Goal: Find contact information: Obtain details needed to contact an individual or organization

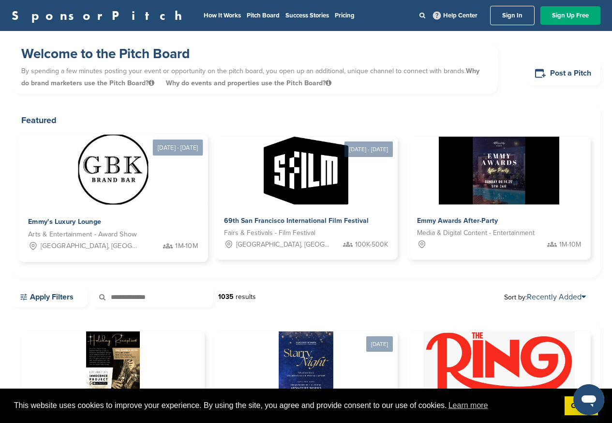
click at [78, 223] on span "Emmy's Luxury Lounge" at bounding box center [64, 221] width 73 height 9
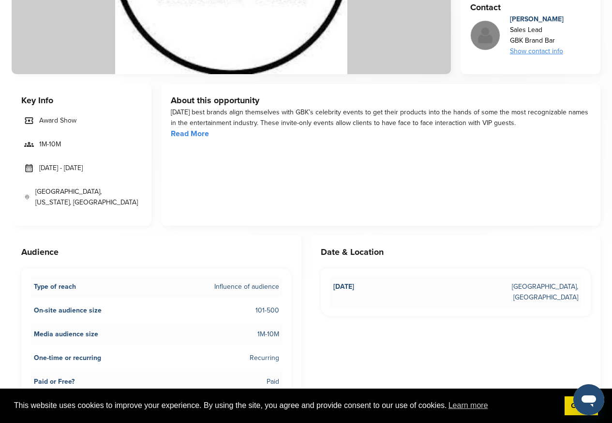
scroll to position [407, 0]
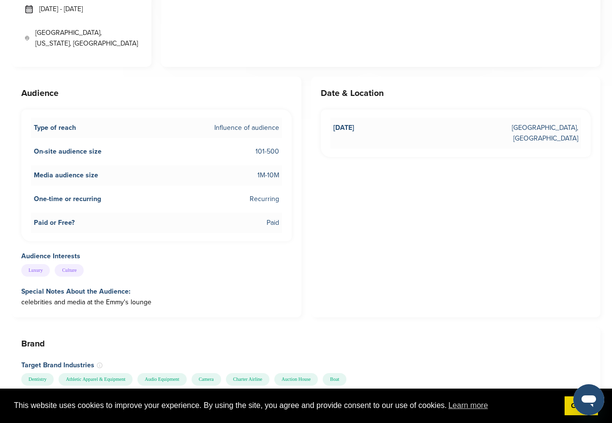
click at [583, 406] on icon "Open messaging window" at bounding box center [589, 399] width 17 height 17
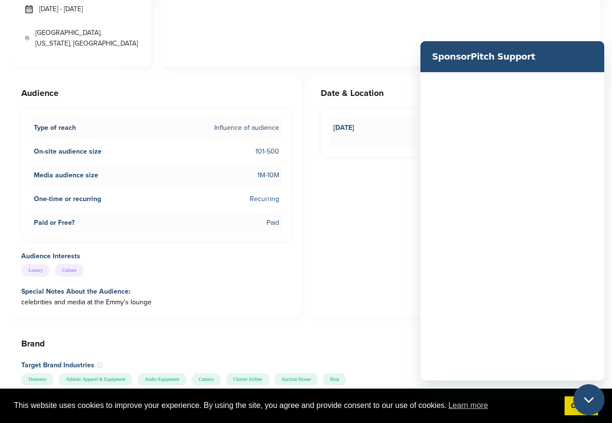
scroll to position [0, 0]
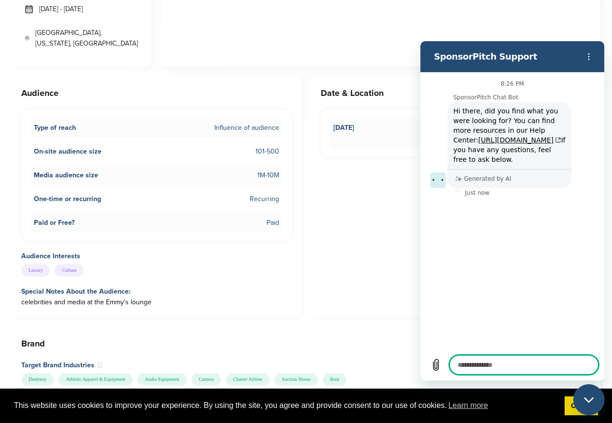
click at [601, 406] on div "Close messaging window" at bounding box center [589, 399] width 29 height 29
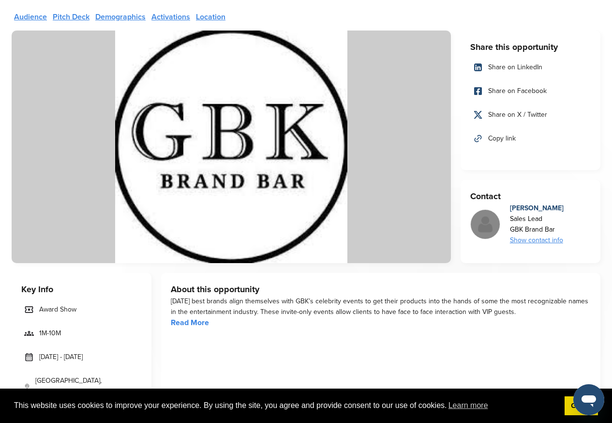
scroll to position [58, 0]
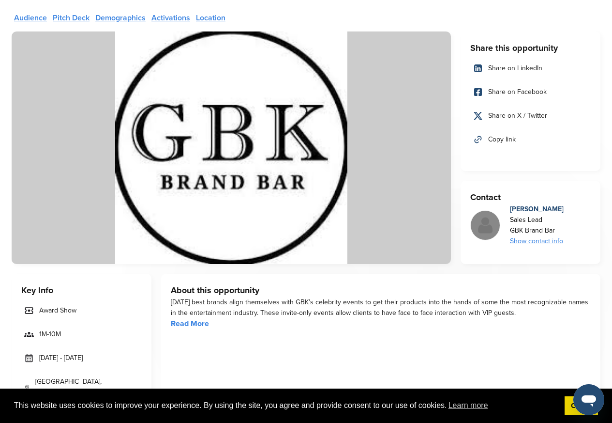
click at [542, 242] on div "Show contact info" at bounding box center [537, 241] width 54 height 11
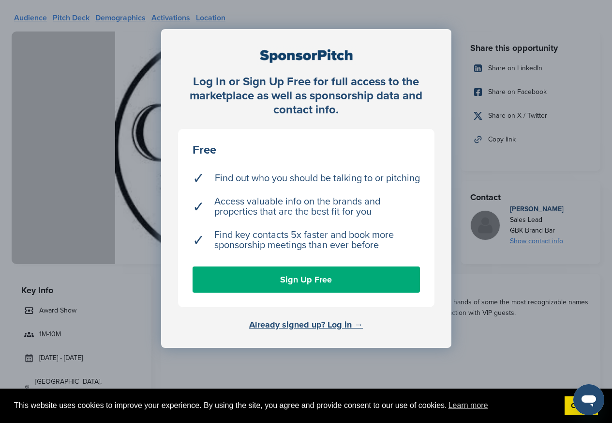
type textarea "*"
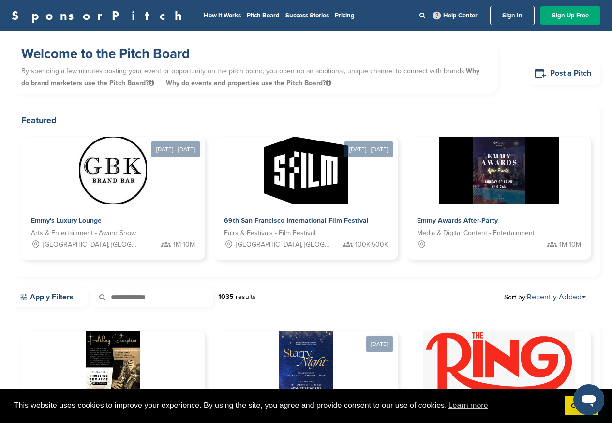
click at [605, 6] on div "SponsorPitch How It Works Pitch Board Success Stories Pricing Help Center Sign …" at bounding box center [306, 15] width 612 height 31
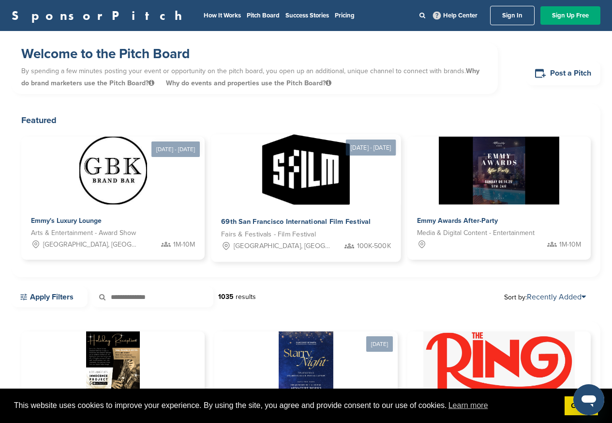
click at [322, 222] on span "69th San Francisco International Film Festival" at bounding box center [296, 221] width 150 height 9
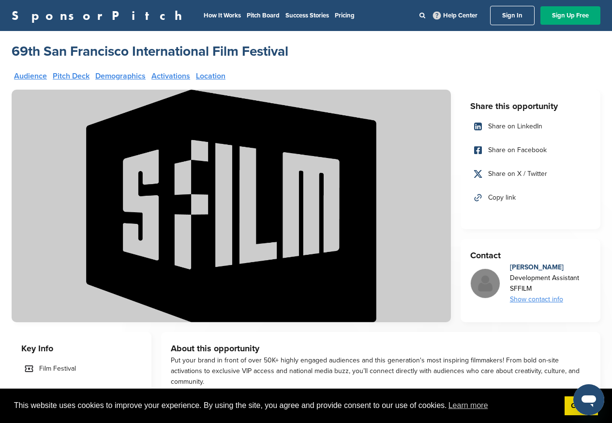
click at [312, 223] on img at bounding box center [232, 206] width 440 height 232
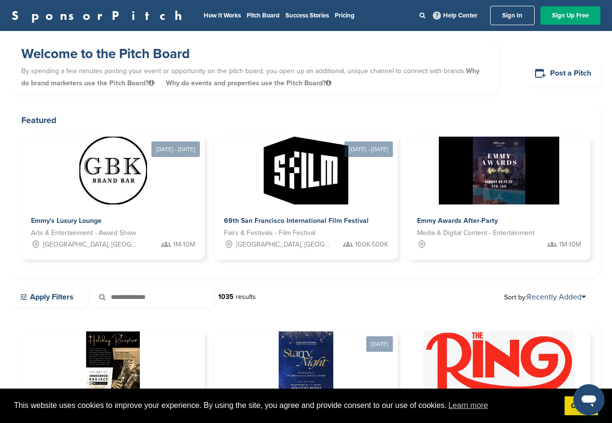
click at [198, 21] on nav "How It Works Pitch Board Success Stories Pricing Help Center Sign In Sign Up Fr…" at bounding box center [399, 15] width 403 height 19
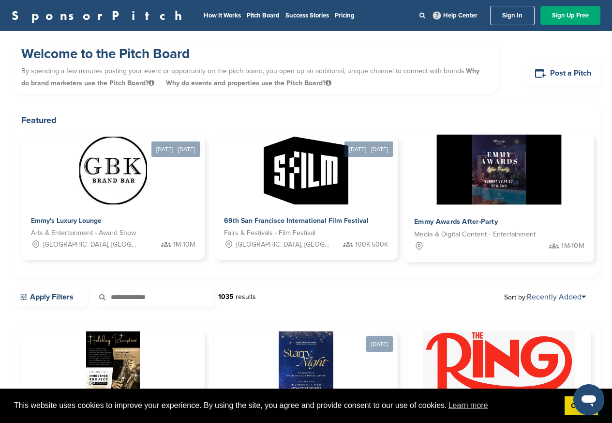
click at [443, 222] on span "Emmy Awards After-Party" at bounding box center [456, 221] width 84 height 9
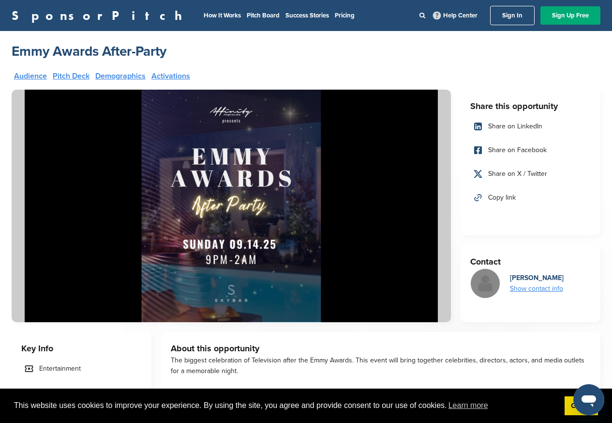
click at [446, 222] on img at bounding box center [232, 206] width 440 height 232
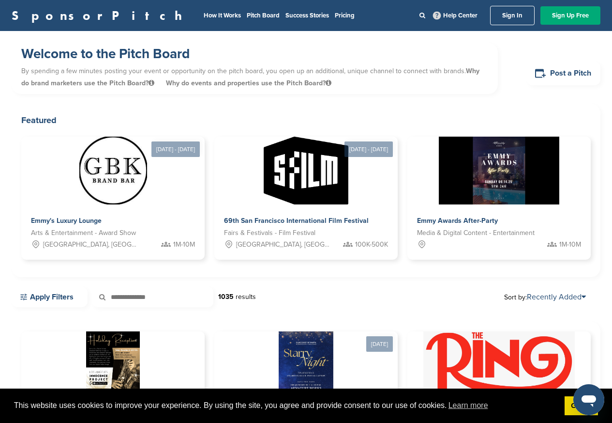
click at [286, 20] on li "Success Stories" at bounding box center [308, 15] width 44 height 11
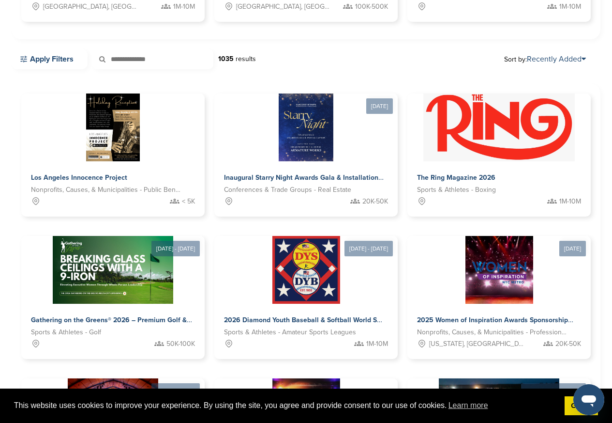
scroll to position [290, 0]
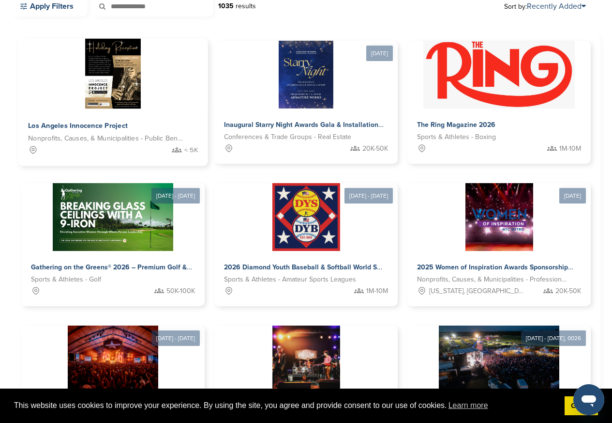
click at [88, 129] on div "Los Angeles Innocence Project" at bounding box center [85, 126] width 115 height 14
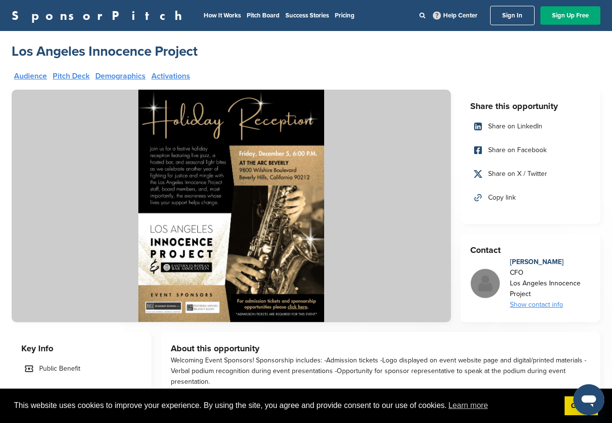
click at [93, 128] on img at bounding box center [232, 206] width 440 height 232
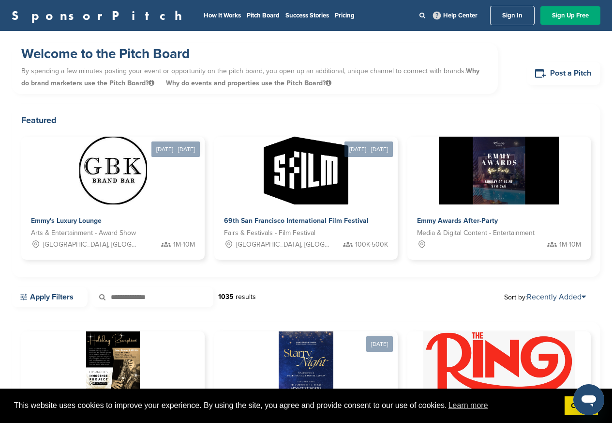
click at [198, 21] on nav "How It Works Pitch Board Success Stories Pricing Help Center Sign In Sign Up Fr…" at bounding box center [399, 15] width 403 height 19
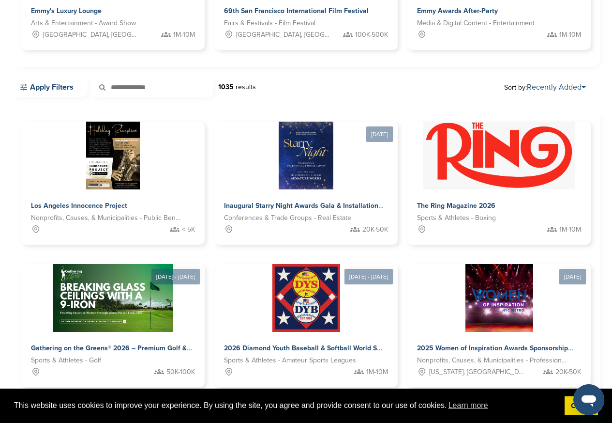
scroll to position [290, 0]
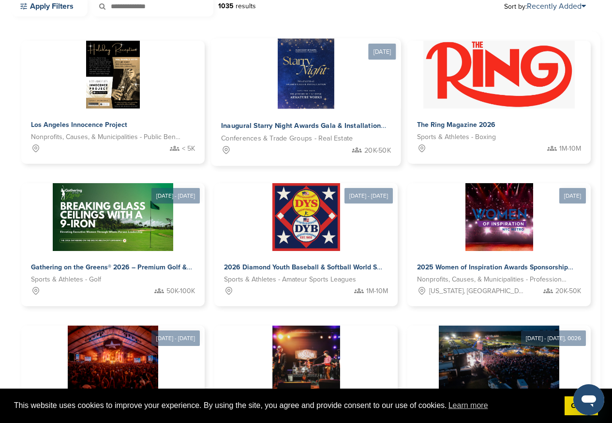
click at [283, 130] on div "Inaugural Starry Night Awards Gala & Installation" at bounding box center [305, 126] width 168 height 14
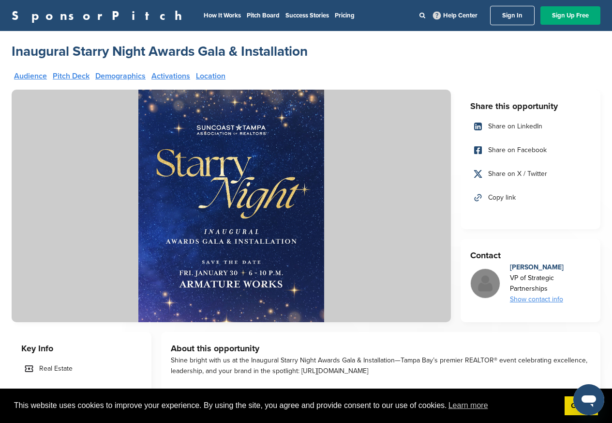
click at [285, 126] on img at bounding box center [232, 206] width 440 height 232
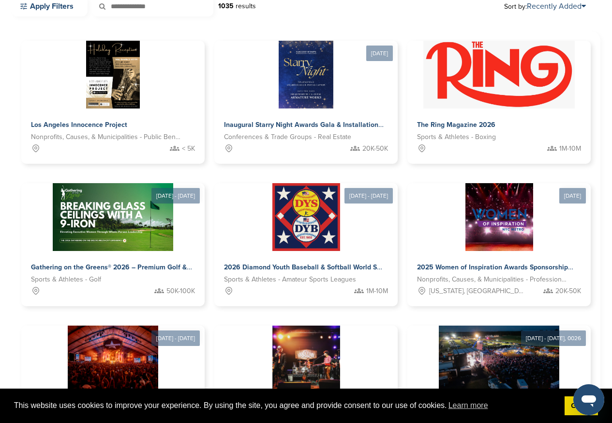
click at [162, 15] on input "text" at bounding box center [152, 6] width 121 height 20
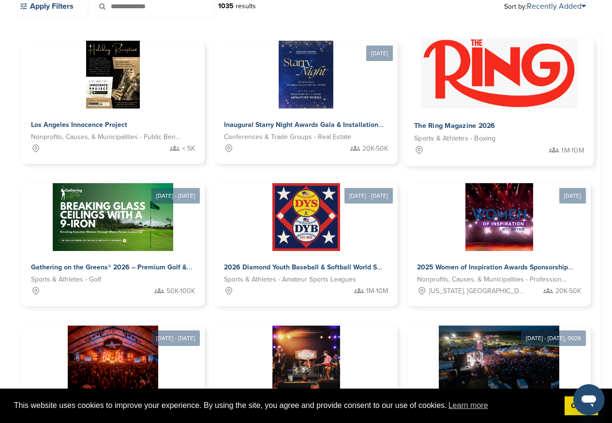
click at [448, 126] on span "The Ring Magazine 2026" at bounding box center [454, 126] width 81 height 9
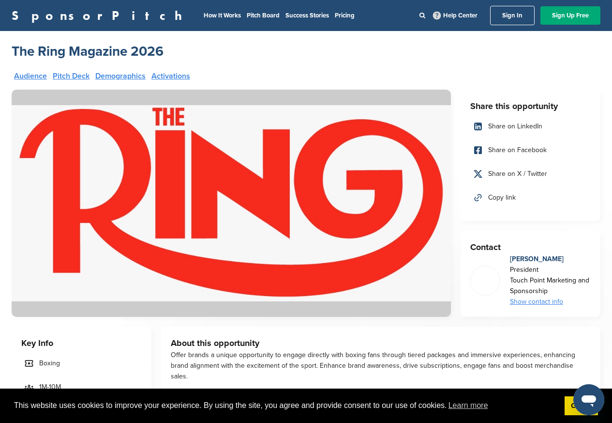
click at [437, 126] on img at bounding box center [232, 203] width 440 height 227
click at [569, 15] on link "Sign Up Free" at bounding box center [571, 15] width 60 height 18
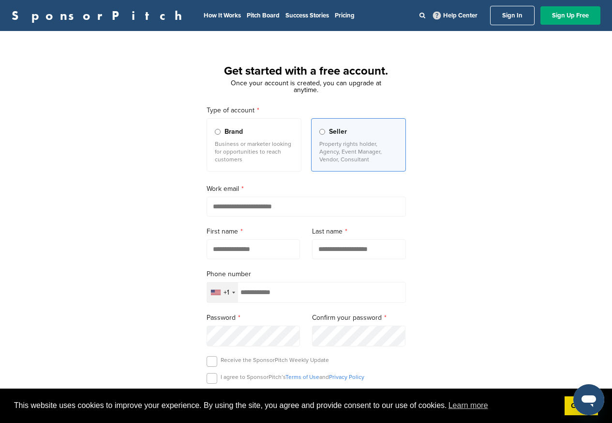
click at [268, 208] on input "email" at bounding box center [306, 207] width 199 height 20
paste input "**********"
type input "**********"
click at [245, 252] on input "text" at bounding box center [254, 249] width 94 height 20
paste input "****"
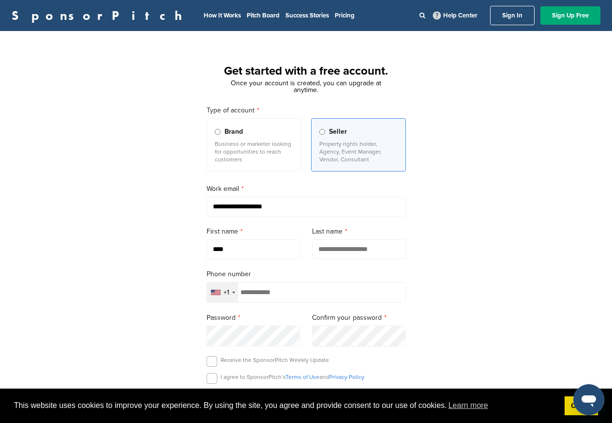
type input "****"
click at [340, 251] on input "text" at bounding box center [359, 249] width 94 height 20
paste input "********"
type input "********"
click at [241, 208] on input "**********" at bounding box center [306, 207] width 199 height 20
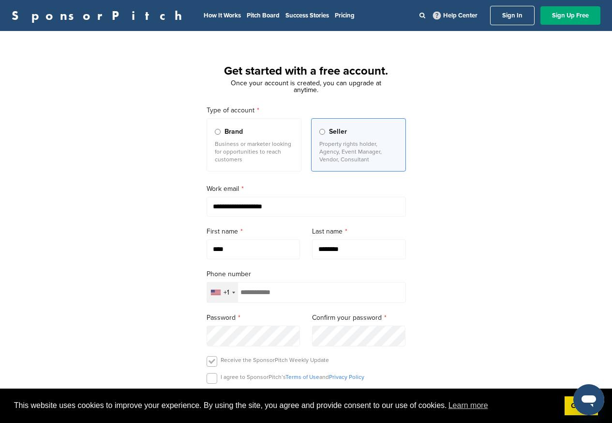
click at [213, 363] on label at bounding box center [212, 361] width 11 height 11
click at [331, 133] on span "Seller" at bounding box center [338, 131] width 18 height 11
click at [247, 208] on input "**********" at bounding box center [306, 207] width 199 height 20
click at [237, 208] on input "**********" at bounding box center [306, 207] width 199 height 20
click at [245, 208] on input "**********" at bounding box center [306, 207] width 199 height 20
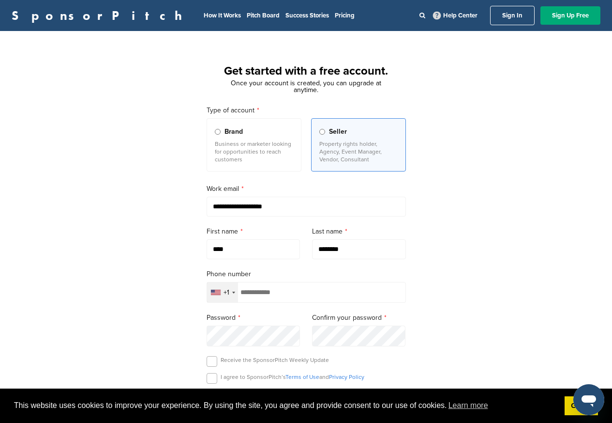
drag, startPoint x: 289, startPoint y: 207, endPoint x: 161, endPoint y: 201, distance: 128.0
click at [161, 201] on div "**********" at bounding box center [306, 268] width 612 height 450
type input "**********"
click at [269, 289] on input "tel" at bounding box center [306, 292] width 199 height 21
type input "**********"
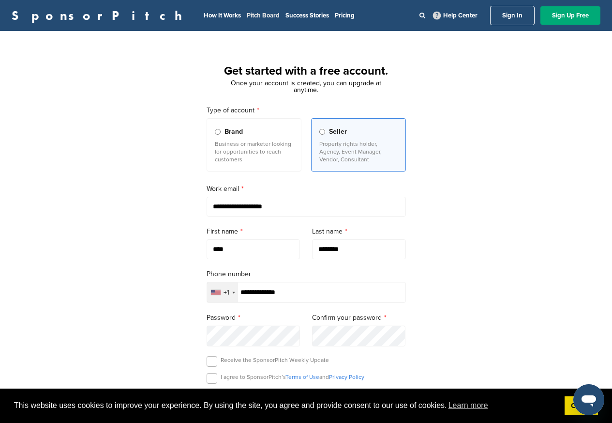
click at [247, 15] on link "Pitch Board" at bounding box center [263, 16] width 33 height 8
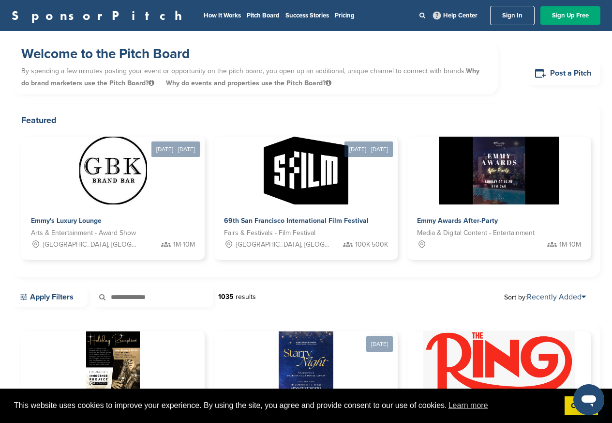
click at [512, 16] on link "Sign In" at bounding box center [512, 15] width 45 height 19
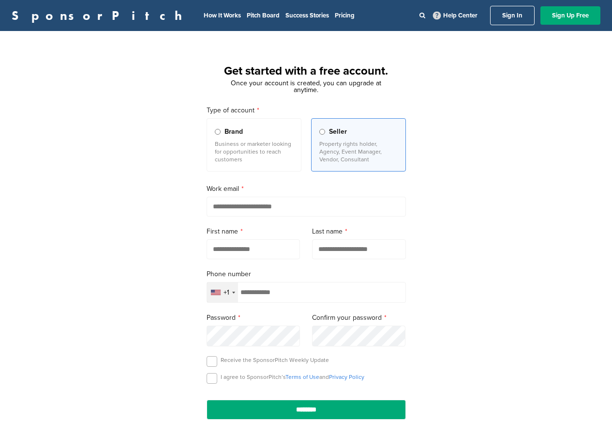
click at [511, 24] on link "Sign In" at bounding box center [512, 15] width 45 height 19
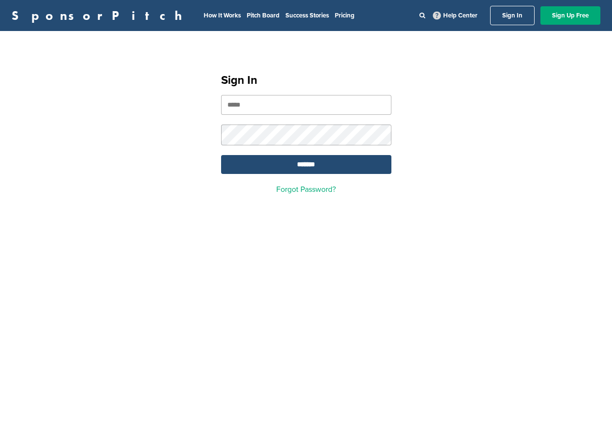
click at [262, 109] on input "email" at bounding box center [306, 105] width 170 height 20
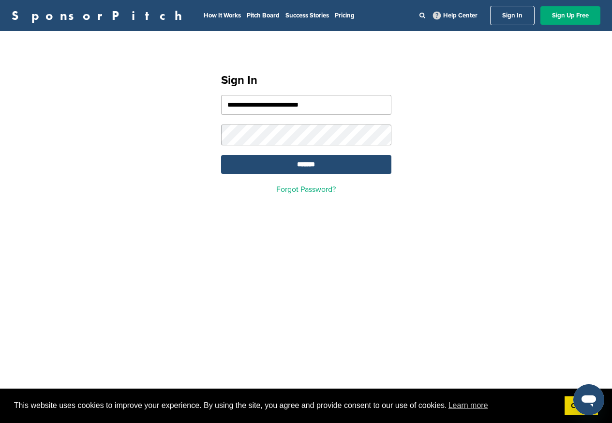
type input "**********"
click at [221, 155] on input "*******" at bounding box center [306, 164] width 170 height 19
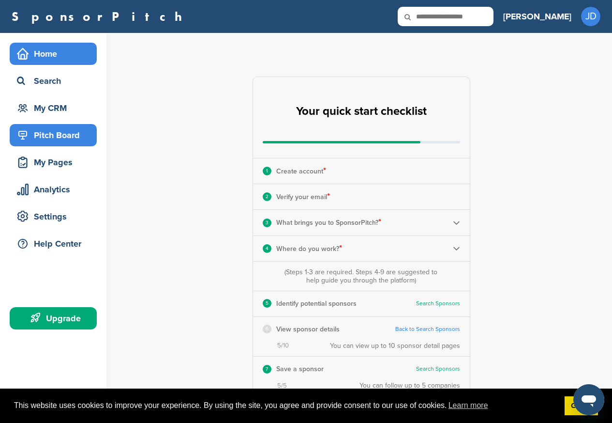
click at [50, 135] on div "Pitch Board" at bounding box center [56, 134] width 82 height 17
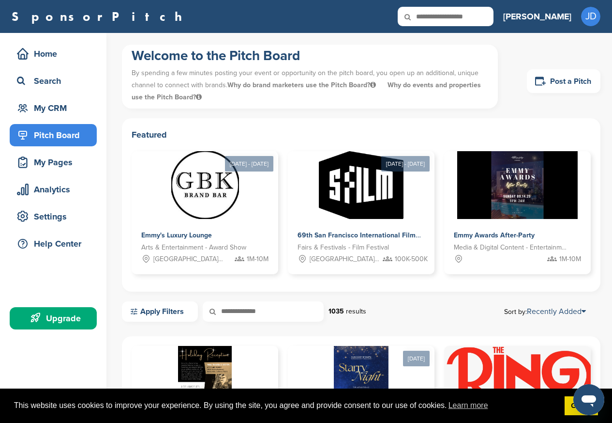
click at [490, 16] on input "text" at bounding box center [446, 16] width 96 height 19
paste input "**********"
type input "**********"
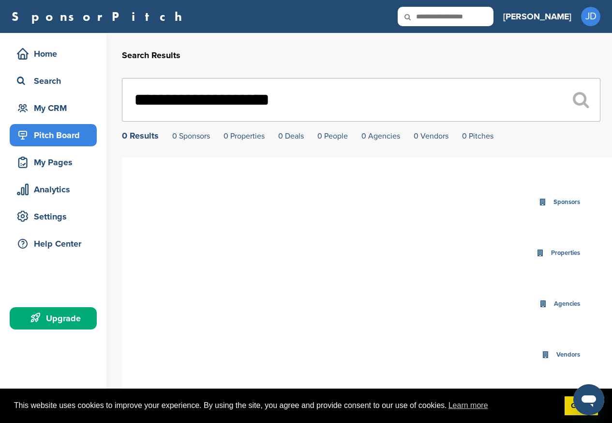
click at [49, 135] on div "Pitch Board" at bounding box center [56, 134] width 82 height 17
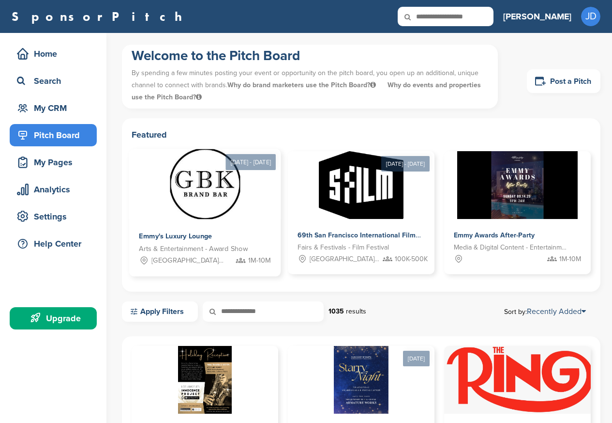
click at [178, 234] on span "Emmy's Luxury Lounge" at bounding box center [175, 235] width 73 height 9
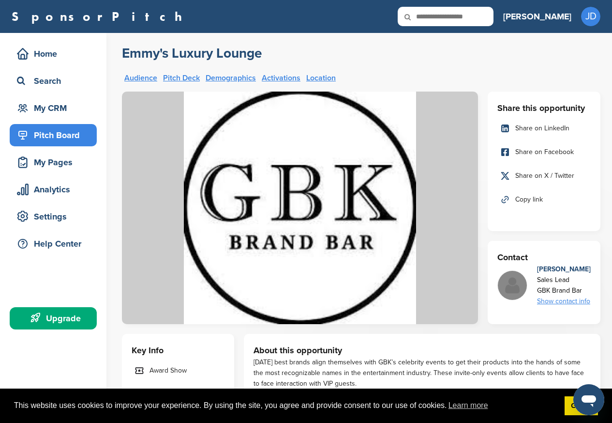
click at [548, 303] on div "Show contact info" at bounding box center [564, 301] width 54 height 11
click at [583, 327] on img at bounding box center [584, 326] width 7 height 7
click at [534, 327] on div "cyndiperezita@gmail.com" at bounding box center [537, 326] width 73 height 11
click at [581, 327] on div "cyndiperezita@gmail.com" at bounding box center [544, 326] width 87 height 11
click at [563, 327] on div "cyndiperezita@gmail.com" at bounding box center [537, 326] width 73 height 11
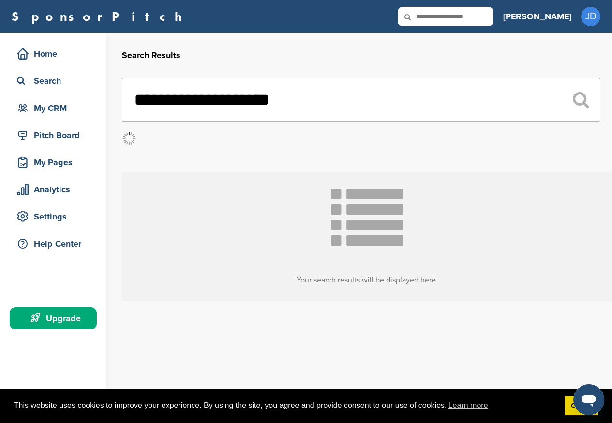
click at [348, 234] on icon at bounding box center [367, 220] width 73 height 73
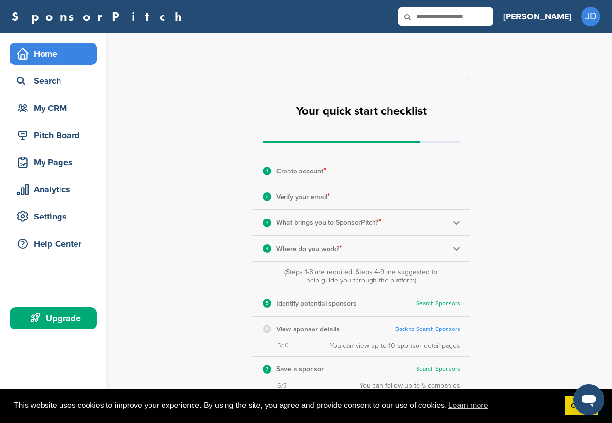
click at [345, 234] on div "3 What brings you to SponsorPitch? *" at bounding box center [361, 222] width 217 height 25
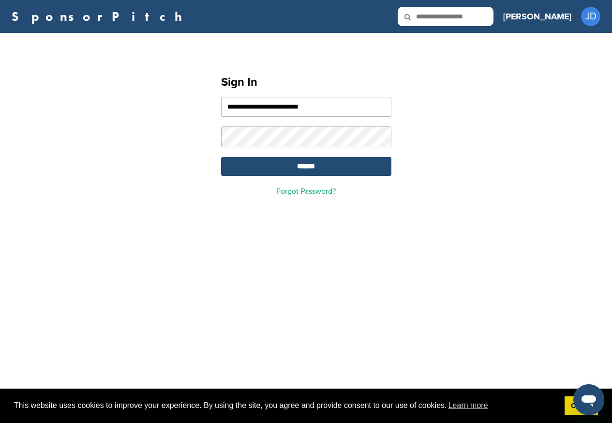
click at [50, 135] on div "**********" at bounding box center [306, 132] width 612 height 174
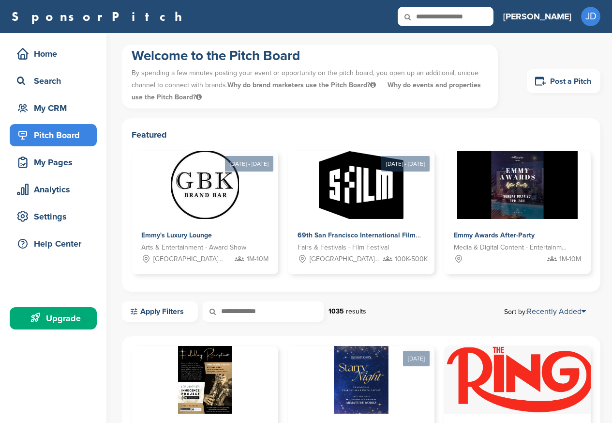
click at [49, 135] on div "Pitch Board" at bounding box center [56, 134] width 82 height 17
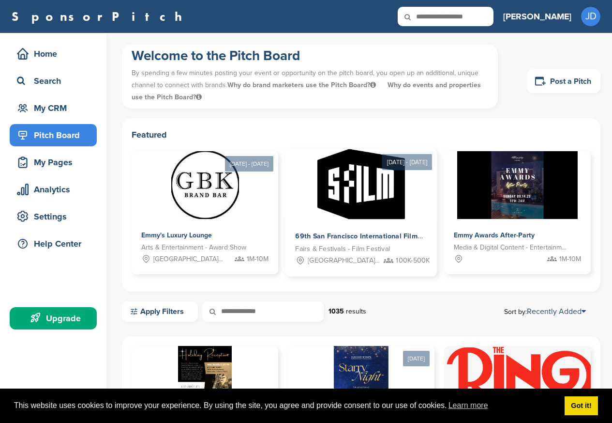
click at [348, 174] on img at bounding box center [362, 184] width 88 height 70
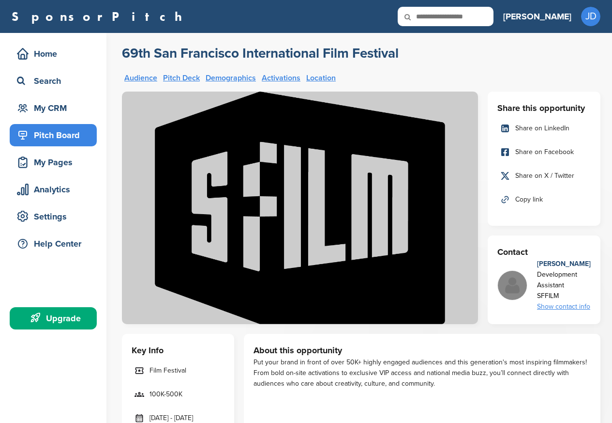
click at [552, 307] on div "Show contact info" at bounding box center [564, 306] width 54 height 11
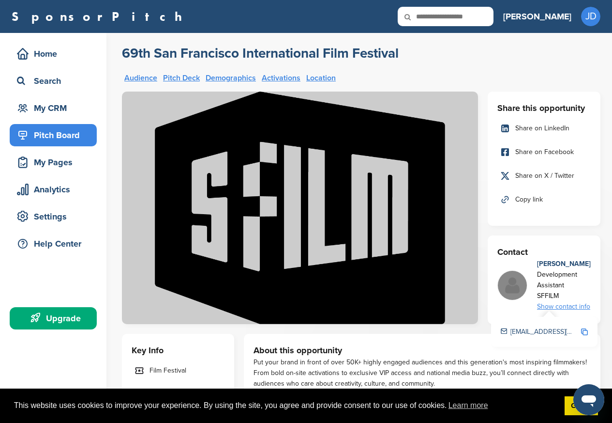
click at [565, 307] on div "Show contact info" at bounding box center [564, 306] width 54 height 11
click at [584, 406] on icon "Open messaging window" at bounding box center [589, 399] width 17 height 17
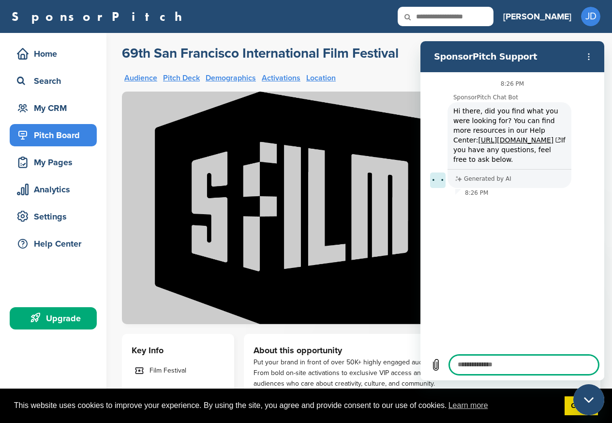
click at [565, 306] on div "8:26 PM SponsorPitch Chat Bot SponsorPitch Chat Bot says: Hi there, did you fin…" at bounding box center [513, 210] width 180 height 273
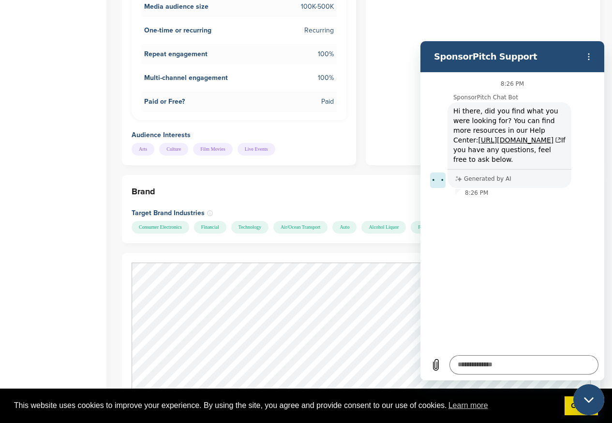
scroll to position [581, 0]
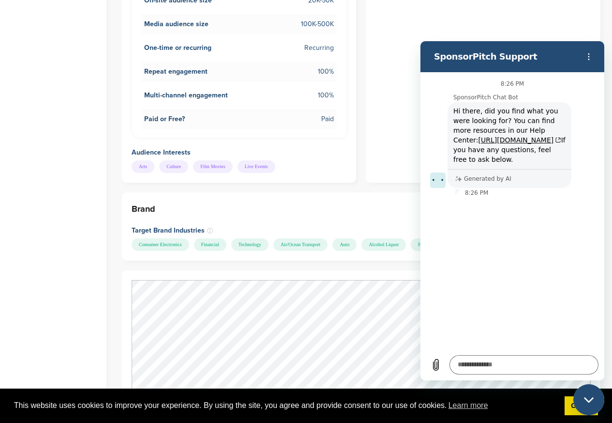
click at [589, 399] on icon "Close messaging window" at bounding box center [589, 400] width 10 height 6
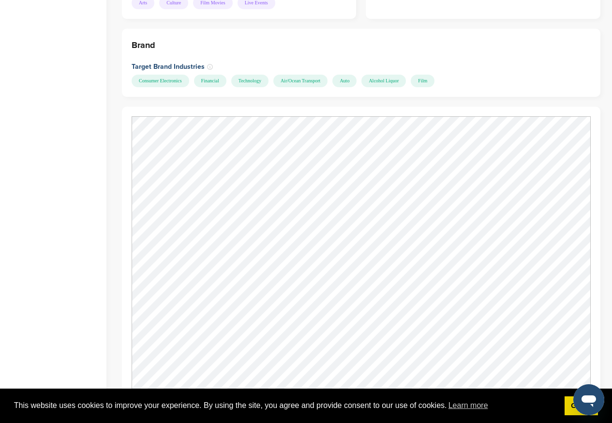
scroll to position [0, 0]
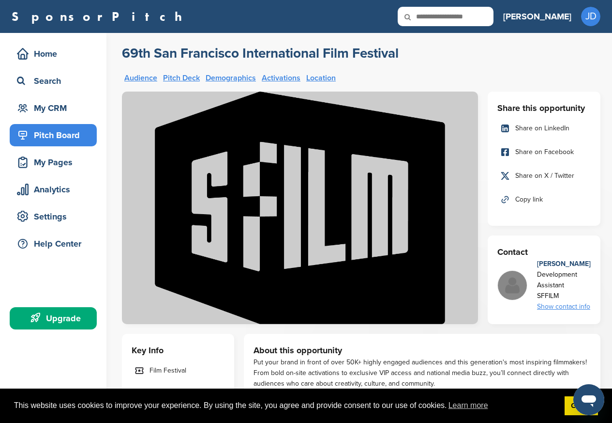
click at [568, 307] on div "Show contact info" at bounding box center [564, 306] width 54 height 11
click at [563, 328] on div "sbrewer@sffilm.org" at bounding box center [537, 331] width 73 height 11
type textarea "*"
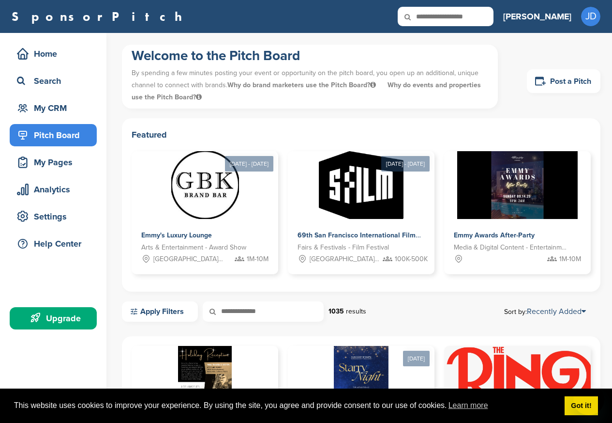
click at [494, 16] on input "text" at bounding box center [446, 16] width 96 height 19
paste input "**********"
type input "**********"
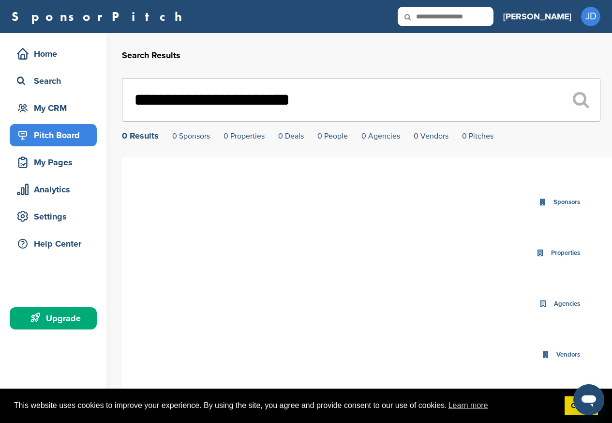
click at [58, 137] on div "Pitch Board" at bounding box center [56, 134] width 82 height 17
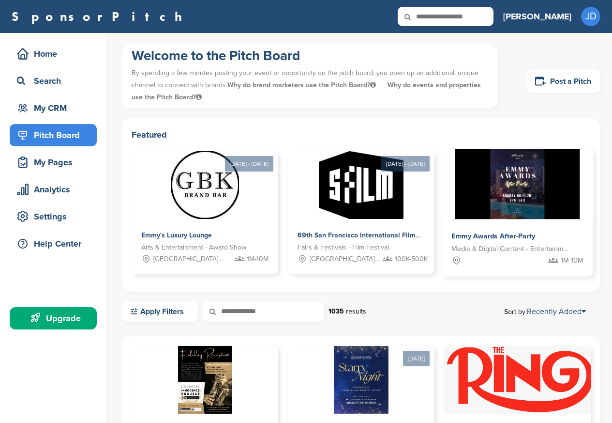
click at [494, 237] on span "Emmy Awards After-Party" at bounding box center [494, 235] width 84 height 9
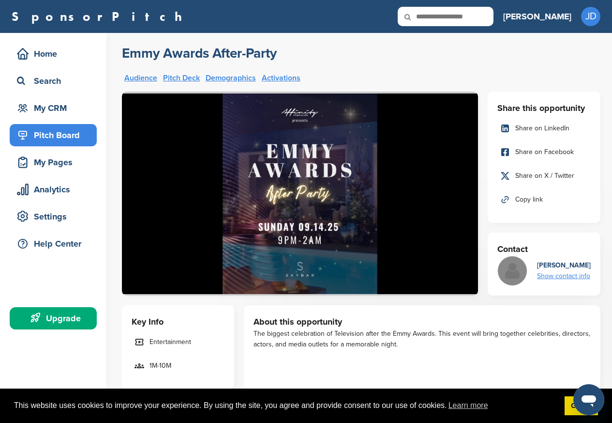
click at [553, 277] on div "Show contact info" at bounding box center [564, 276] width 54 height 11
click at [584, 305] on div "tyler@sponsorpitch.com" at bounding box center [544, 301] width 87 height 11
click at [52, 135] on div "Pitch Board" at bounding box center [56, 134] width 82 height 17
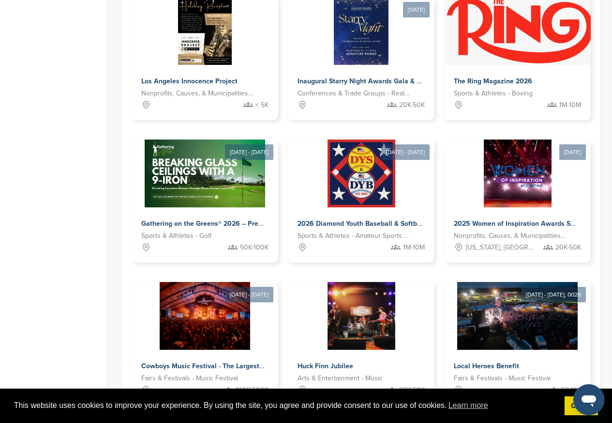
click at [581, 406] on icon "Open messaging window" at bounding box center [589, 399] width 17 height 17
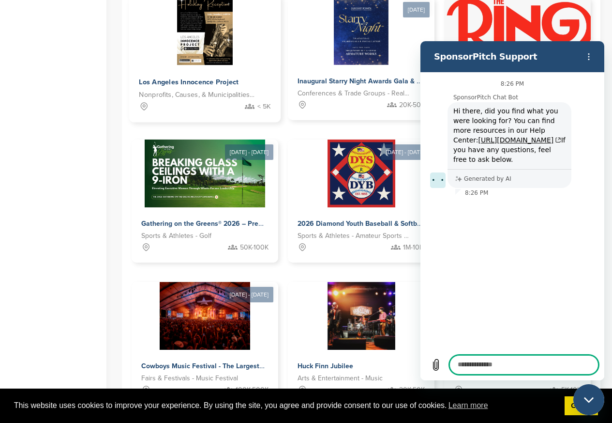
click at [195, 79] on span "Los Angeles Innocence Project" at bounding box center [189, 81] width 100 height 9
type textarea "*"
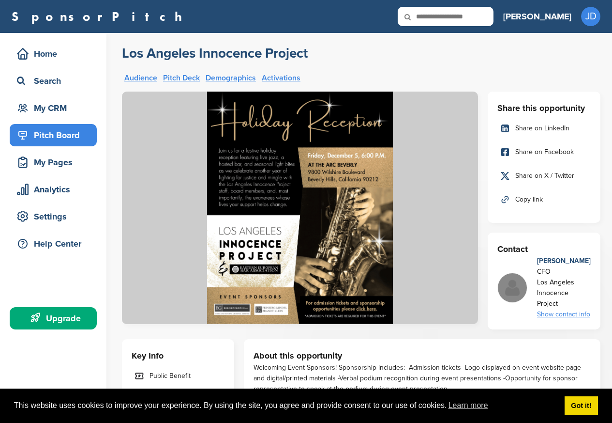
click at [562, 315] on div "Show contact info" at bounding box center [564, 314] width 54 height 11
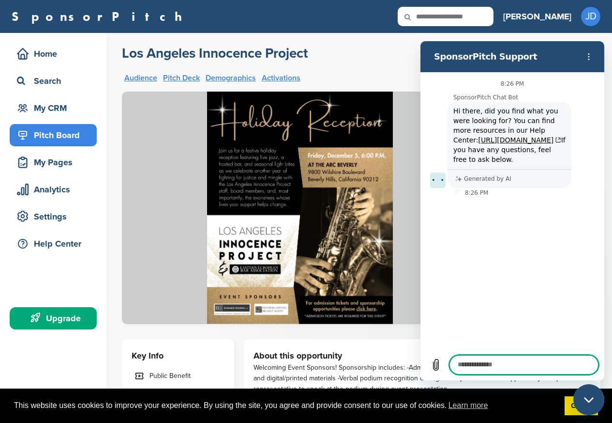
click at [584, 338] on div "8:26 PM SponsorPitch Chat Bot SponsorPitch Chat Bot says: Hi there, did you fin…" at bounding box center [513, 210] width 180 height 273
click at [49, 135] on div "Pitch Board" at bounding box center [56, 134] width 82 height 17
type textarea "*"
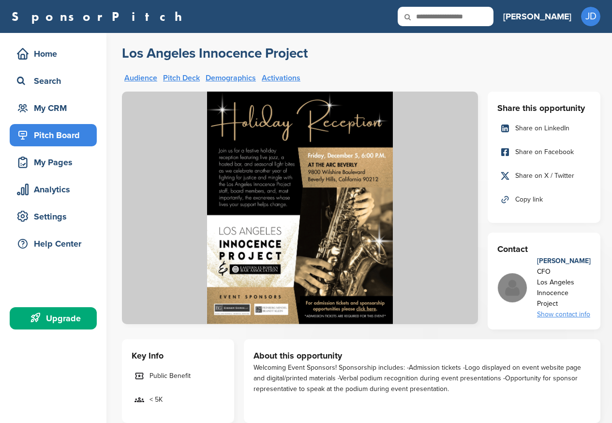
click at [48, 135] on div "Pitch Board" at bounding box center [56, 134] width 82 height 17
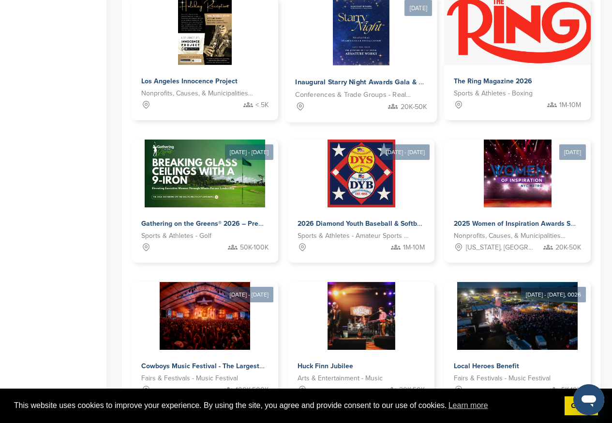
click at [369, 78] on span "Inaugural Starry Night Awards Gala & Installation" at bounding box center [375, 81] width 160 height 9
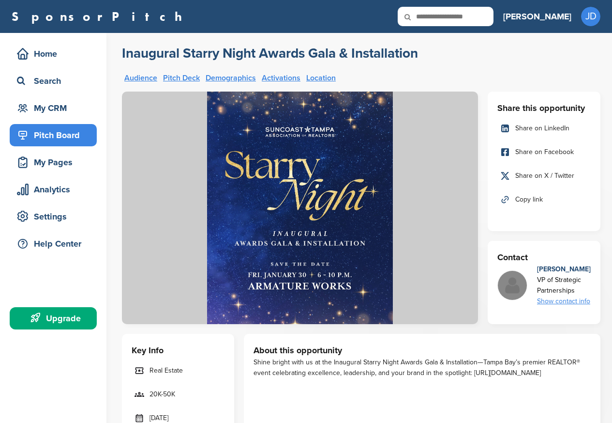
click at [564, 303] on div "Show contact info" at bounding box center [564, 301] width 54 height 11
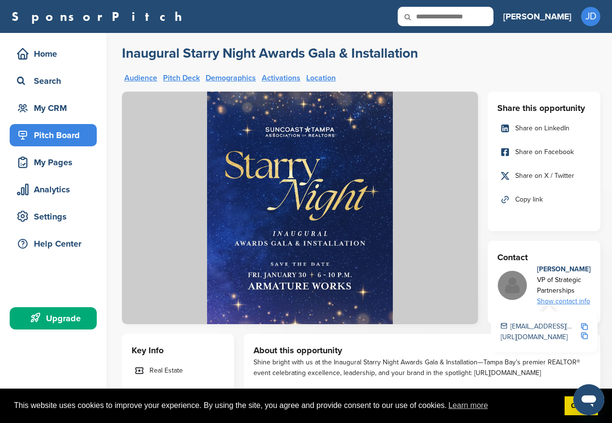
click at [563, 303] on div "Show contact info" at bounding box center [564, 301] width 54 height 11
click at [583, 406] on icon "Open messaging window" at bounding box center [589, 399] width 17 height 17
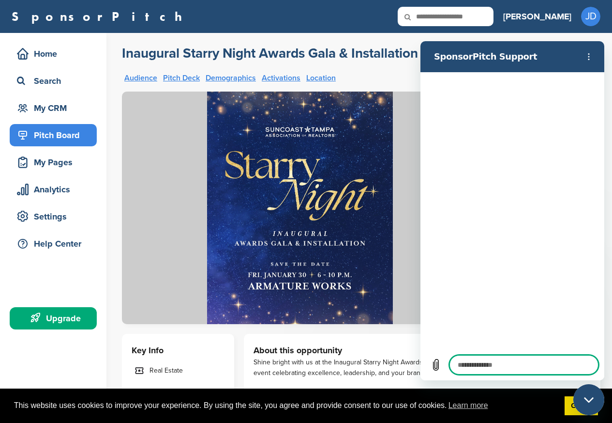
type textarea "*"
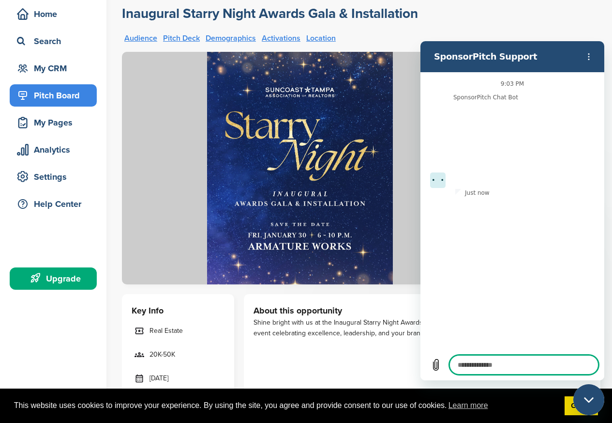
scroll to position [174, 0]
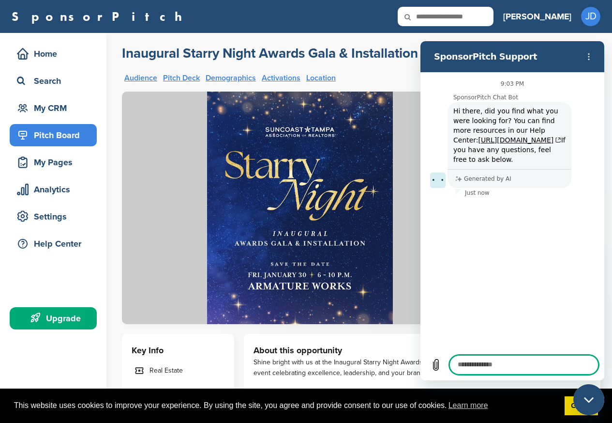
click at [581, 403] on div "Close messaging window" at bounding box center [589, 399] width 29 height 29
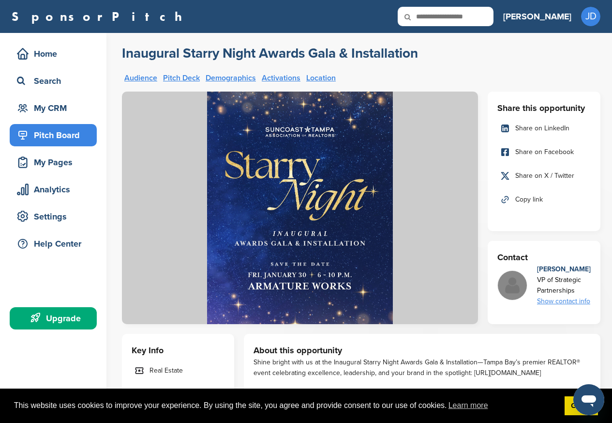
click at [562, 303] on div "Show contact info" at bounding box center [564, 301] width 54 height 11
click at [584, 326] on img at bounding box center [584, 326] width 7 height 7
click at [46, 134] on div "Pitch Board" at bounding box center [56, 134] width 82 height 17
click at [563, 303] on div "Show contact info" at bounding box center [564, 301] width 54 height 11
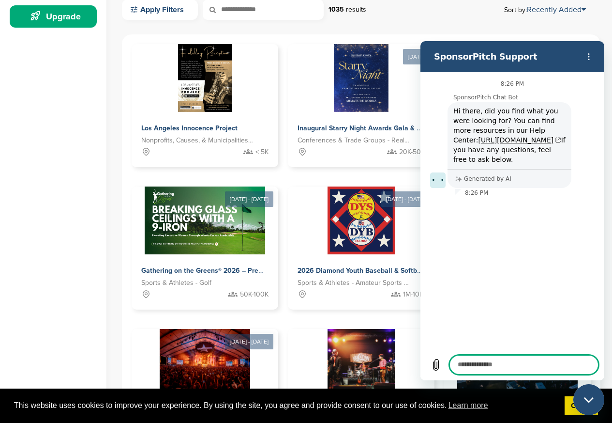
scroll to position [349, 0]
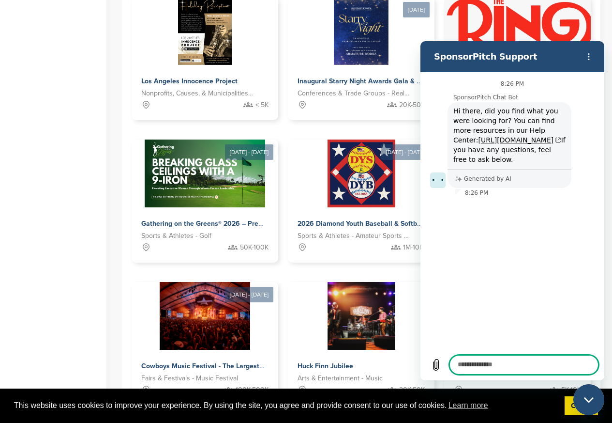
click at [581, 403] on div "Close messaging window" at bounding box center [589, 399] width 29 height 29
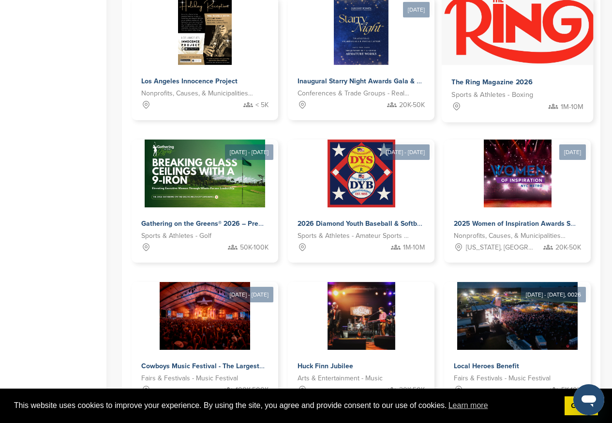
click at [485, 79] on span "The Ring Magazine 2026" at bounding box center [492, 81] width 81 height 9
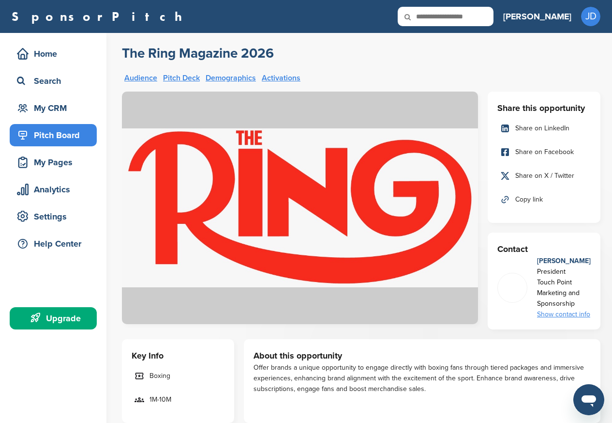
click at [562, 315] on div "Show contact info" at bounding box center [564, 314] width 54 height 11
click at [582, 342] on img at bounding box center [584, 339] width 7 height 7
click at [581, 338] on div "[EMAIL_ADDRESS][DOMAIN_NAME]" at bounding box center [544, 339] width 87 height 11
click at [571, 314] on div "Show contact info" at bounding box center [564, 314] width 54 height 11
click at [563, 314] on div "Show contact info" at bounding box center [564, 314] width 54 height 11
